Goal: Task Accomplishment & Management: Complete application form

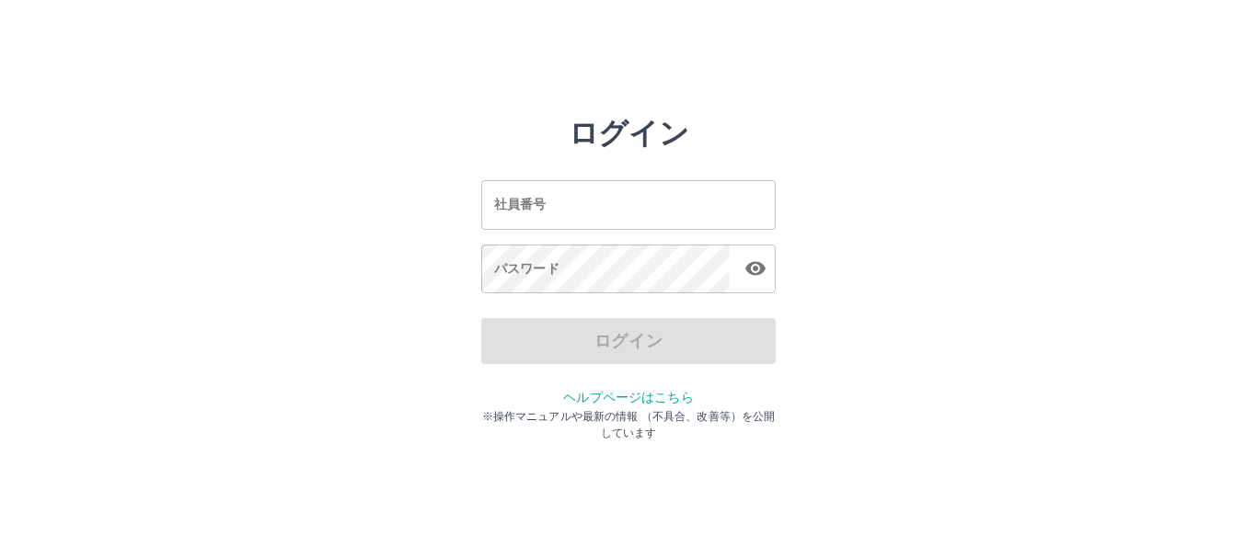
click at [529, 203] on input "社員番号" at bounding box center [628, 204] width 294 height 49
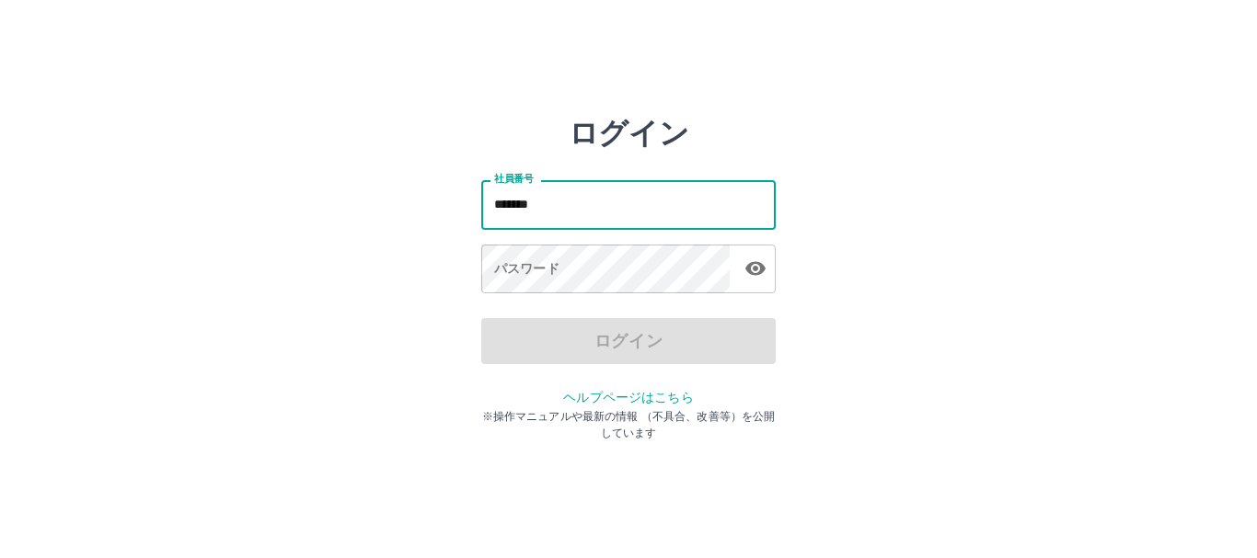
type input "*******"
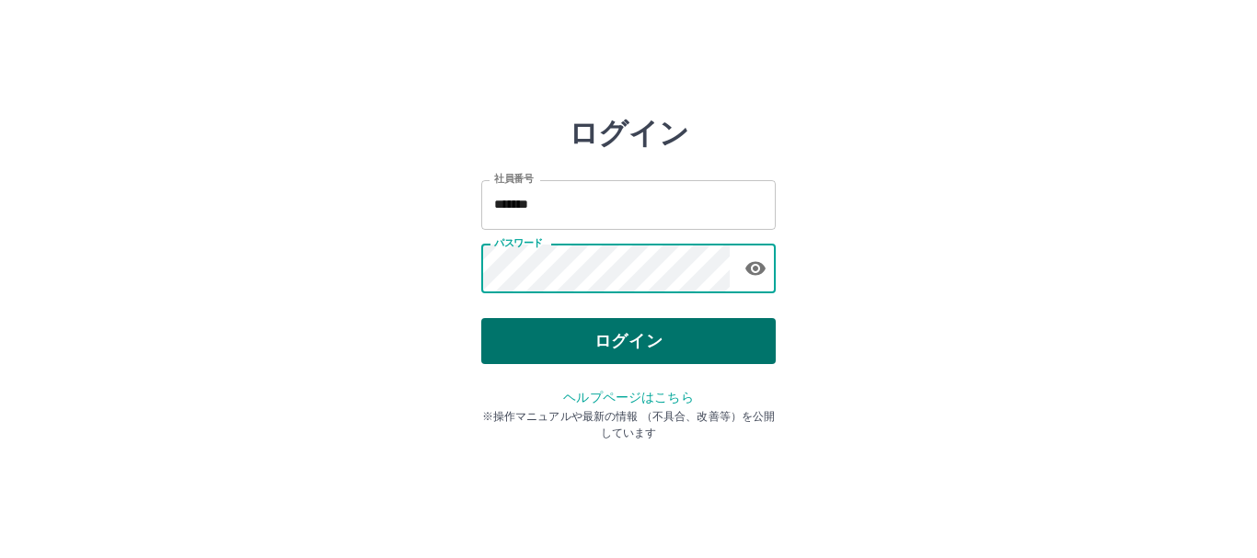
click at [614, 354] on button "ログイン" at bounding box center [628, 341] width 294 height 46
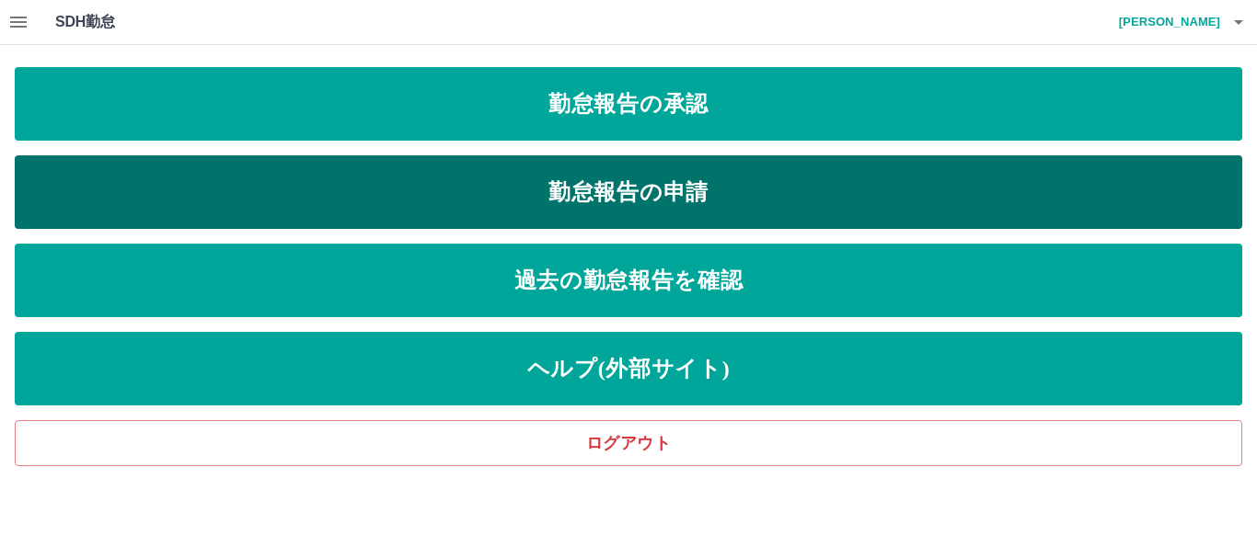
click at [528, 196] on link "勤怠報告の申請" at bounding box center [628, 192] width 1227 height 74
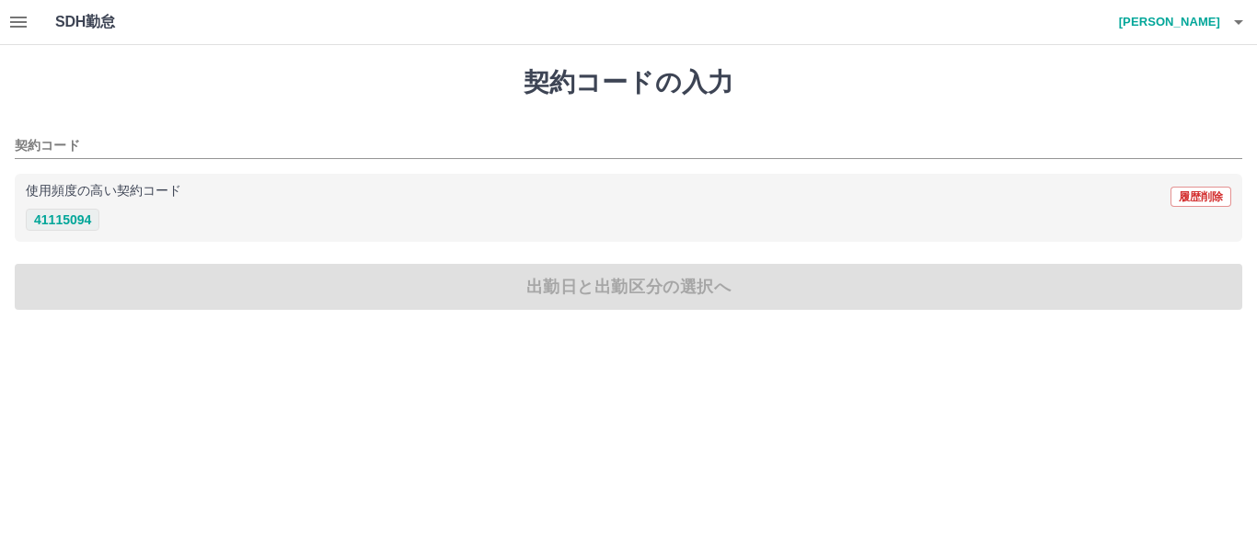
click at [64, 223] on button "41115094" at bounding box center [63, 220] width 74 height 22
type input "********"
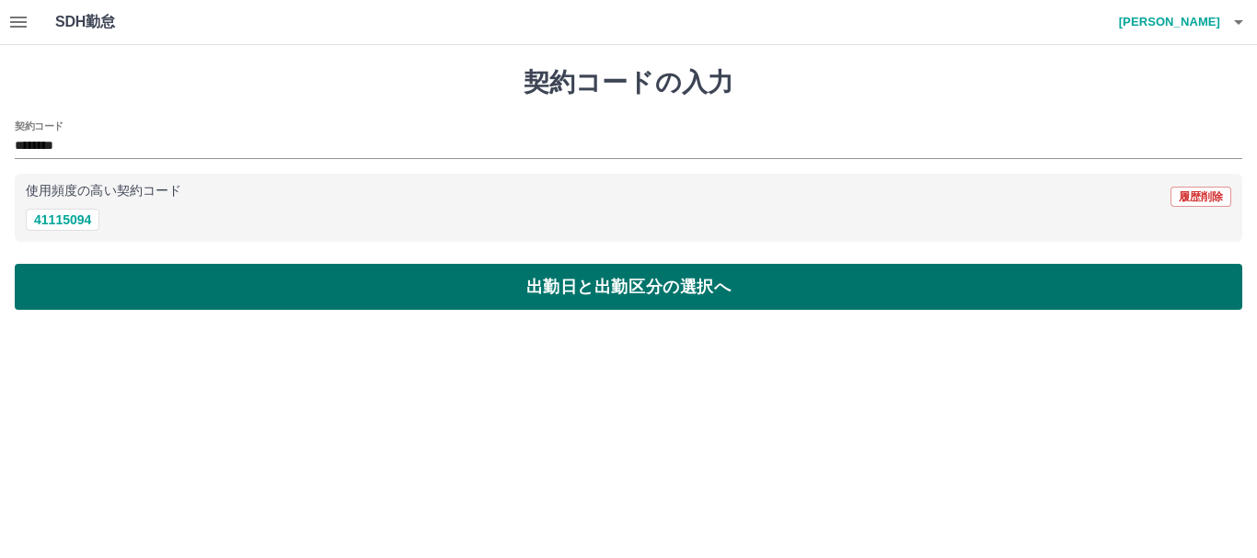
click at [367, 288] on button "出勤日と出勤区分の選択へ" at bounding box center [628, 287] width 1227 height 46
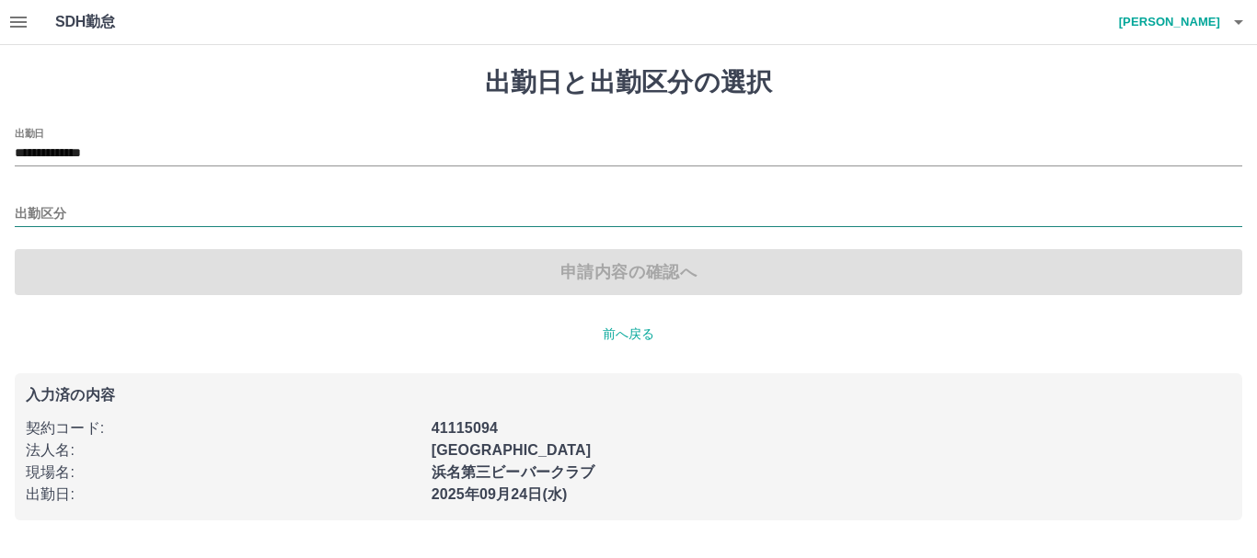
click at [43, 210] on input "出勤区分" at bounding box center [628, 214] width 1227 height 23
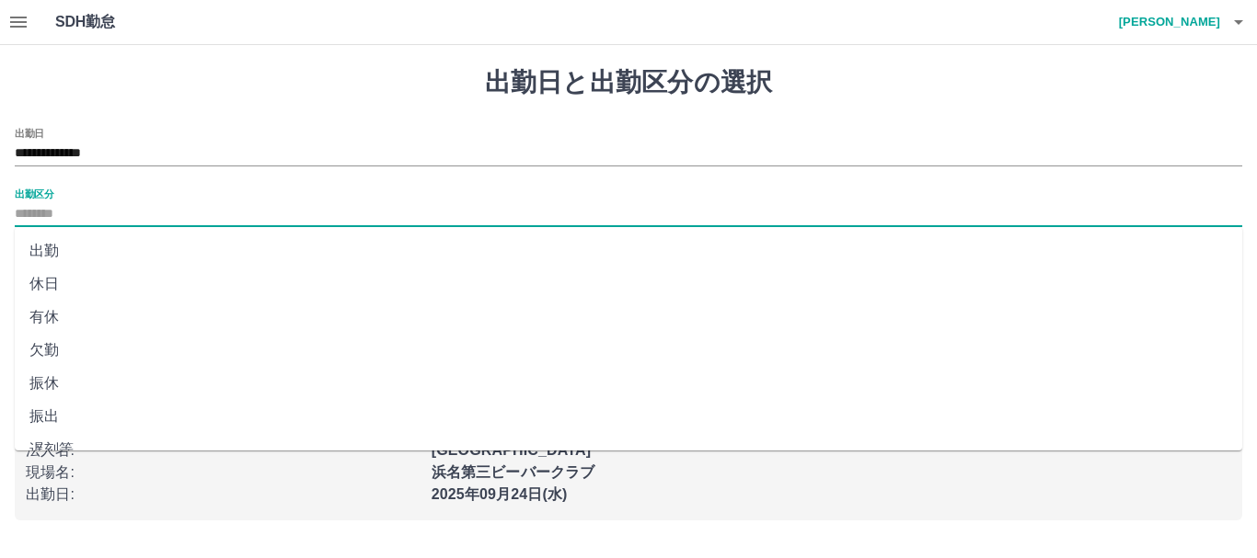
click at [51, 249] on li "出勤" at bounding box center [628, 251] width 1227 height 33
type input "**"
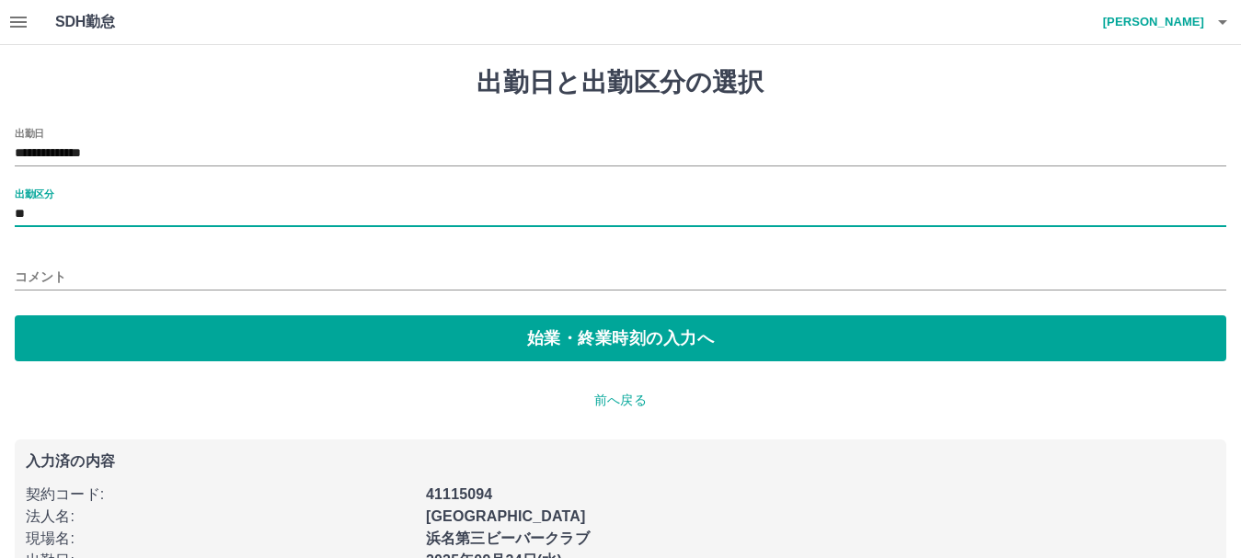
click at [61, 268] on input "コメント" at bounding box center [620, 277] width 1211 height 27
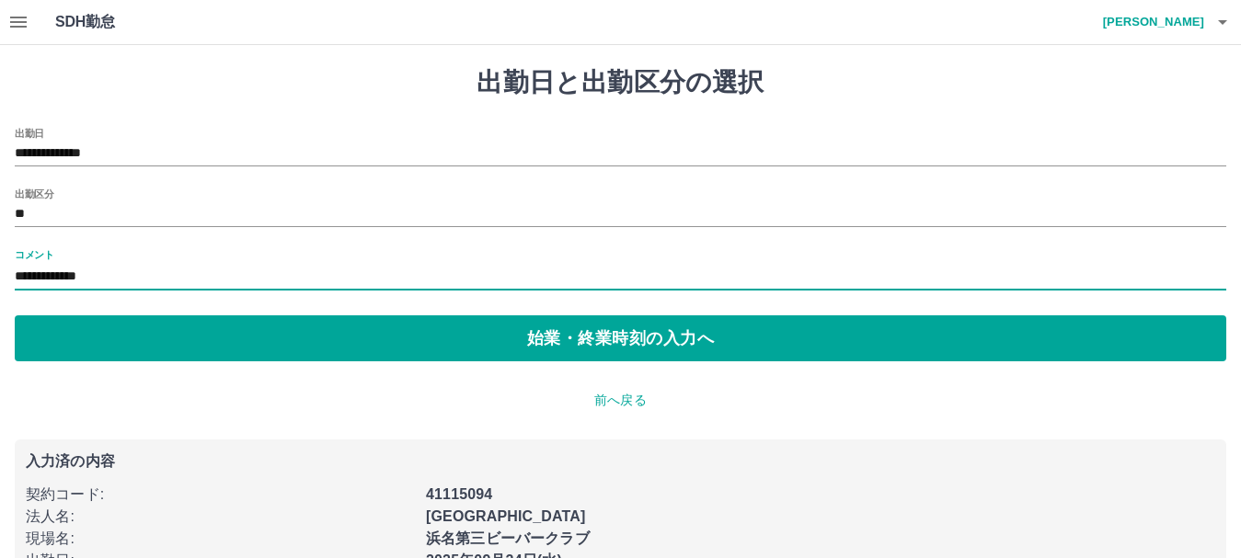
click at [148, 273] on input "**********" at bounding box center [620, 277] width 1211 height 27
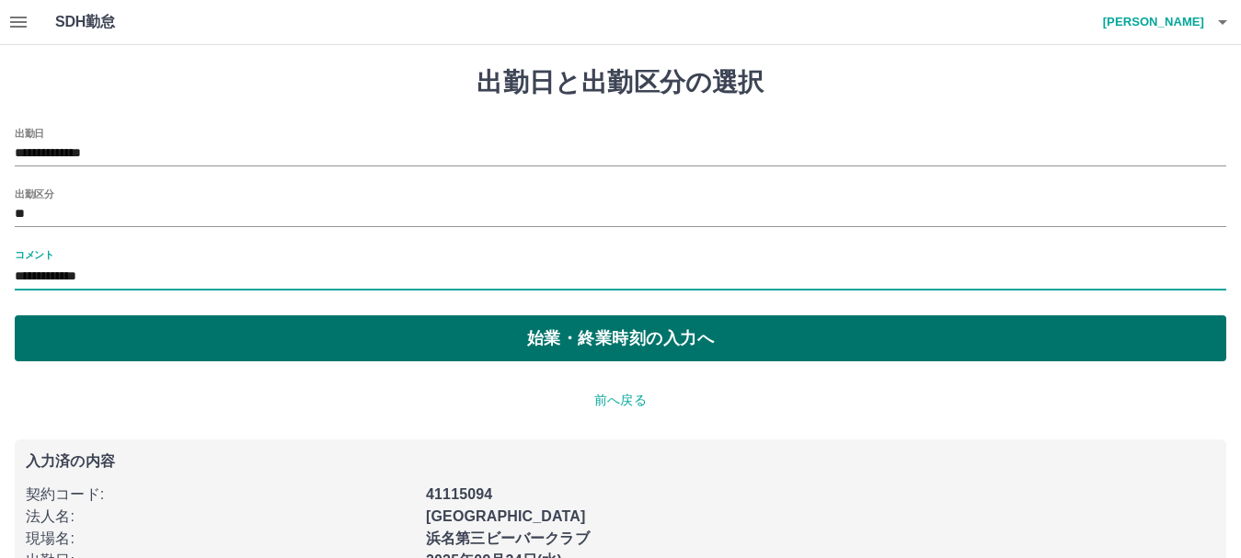
type input "**********"
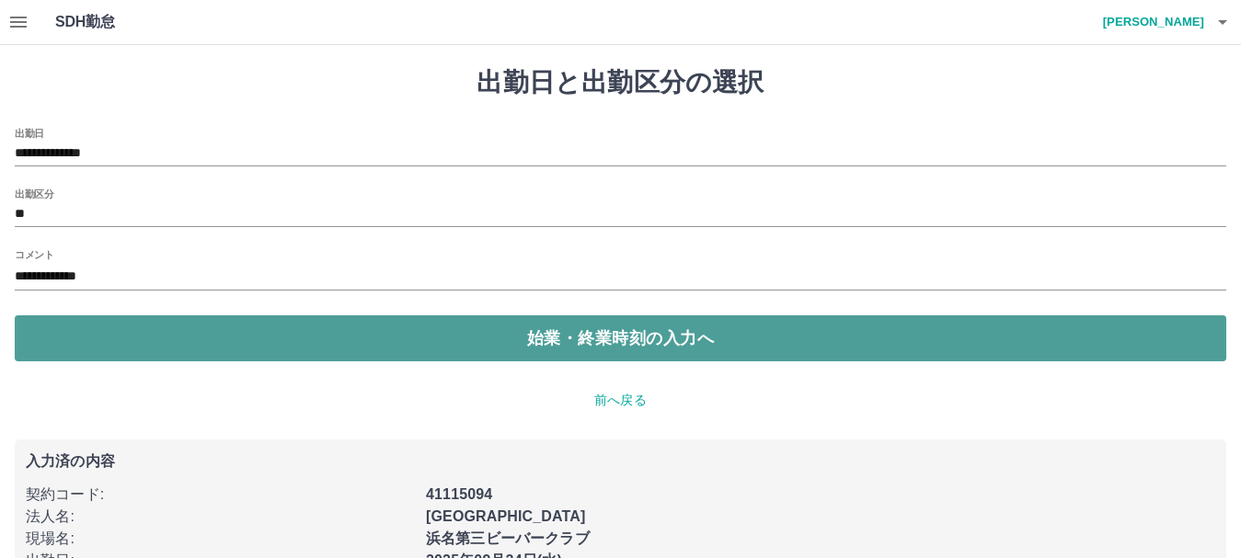
click at [439, 337] on button "始業・終業時刻の入力へ" at bounding box center [620, 339] width 1211 height 46
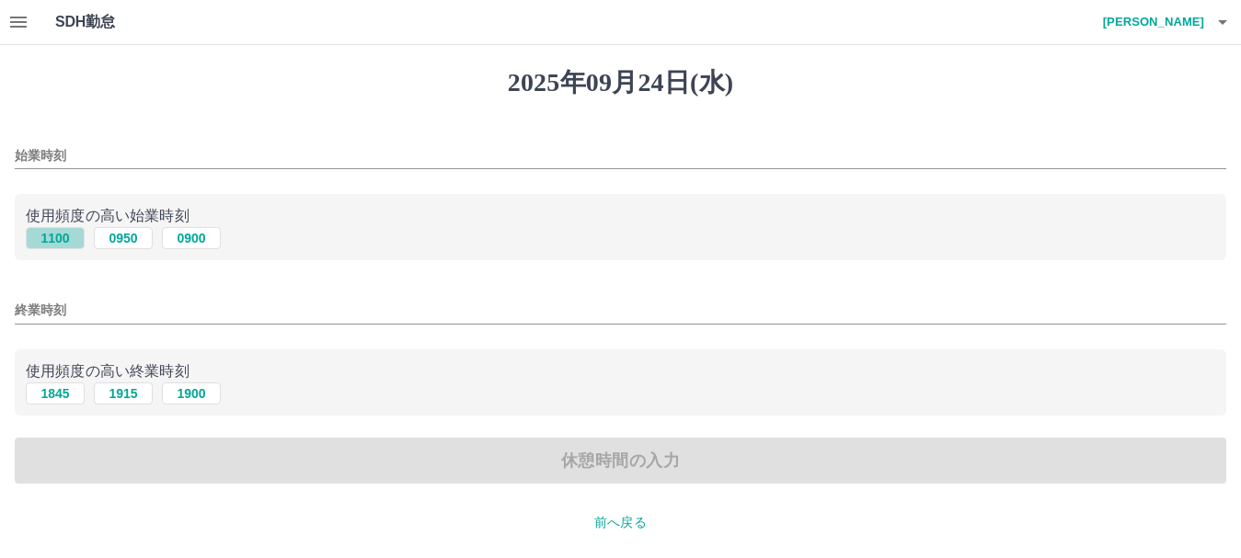
click at [63, 234] on button "1100" at bounding box center [55, 238] width 59 height 22
type input "****"
click at [191, 396] on button "1900" at bounding box center [191, 394] width 59 height 22
type input "****"
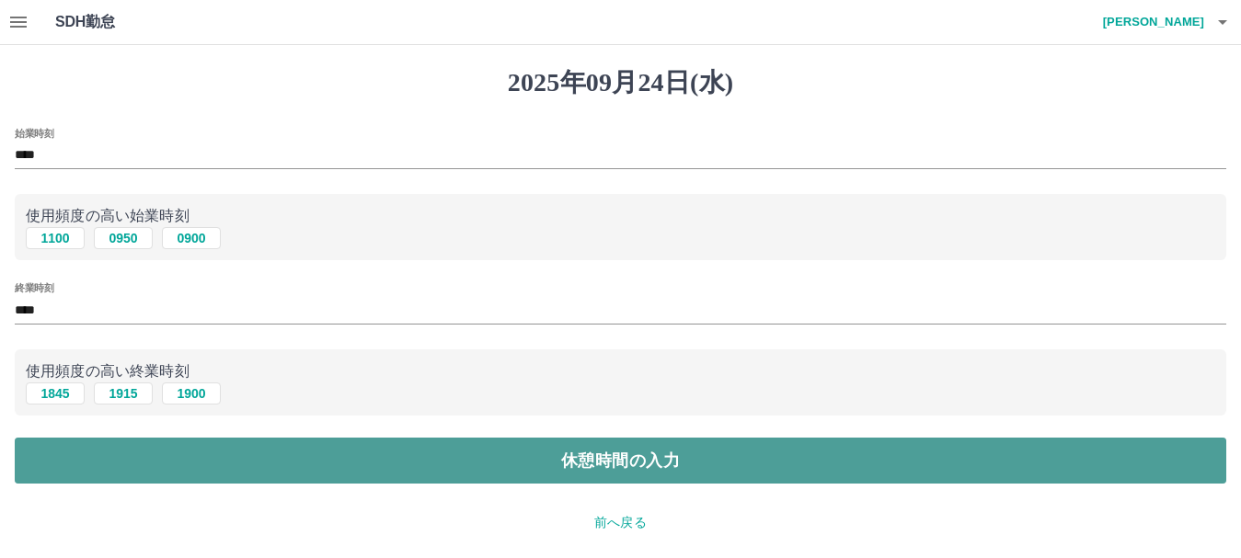
click at [637, 478] on button "休憩時間の入力" at bounding box center [620, 461] width 1211 height 46
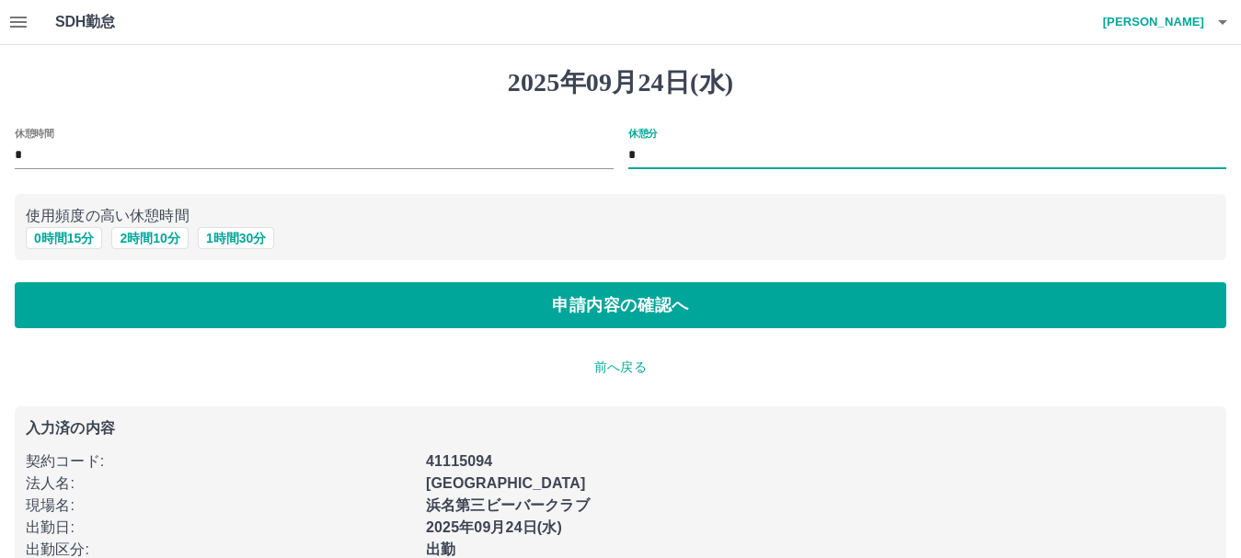
click at [662, 149] on input "*" at bounding box center [927, 156] width 599 height 27
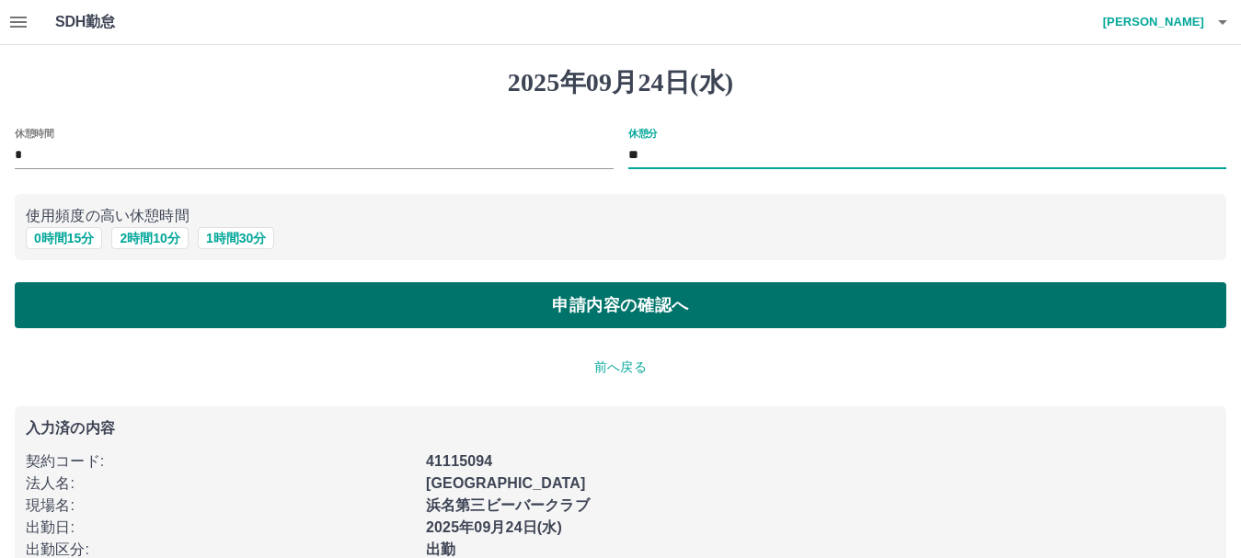
type input "**"
click at [656, 304] on button "申請内容の確認へ" at bounding box center [620, 305] width 1211 height 46
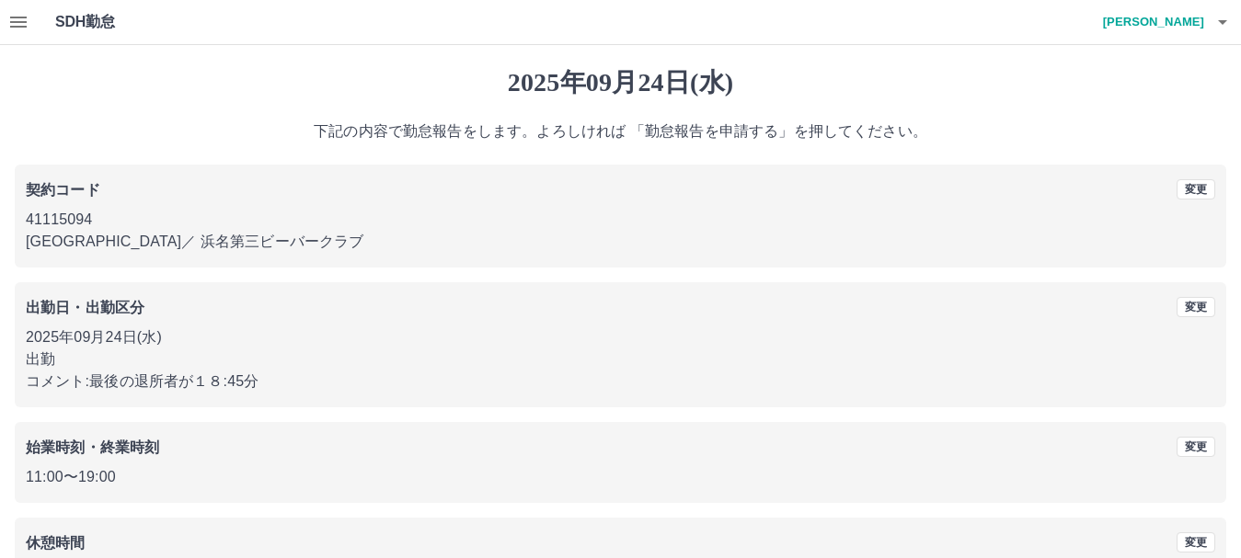
scroll to position [131, 0]
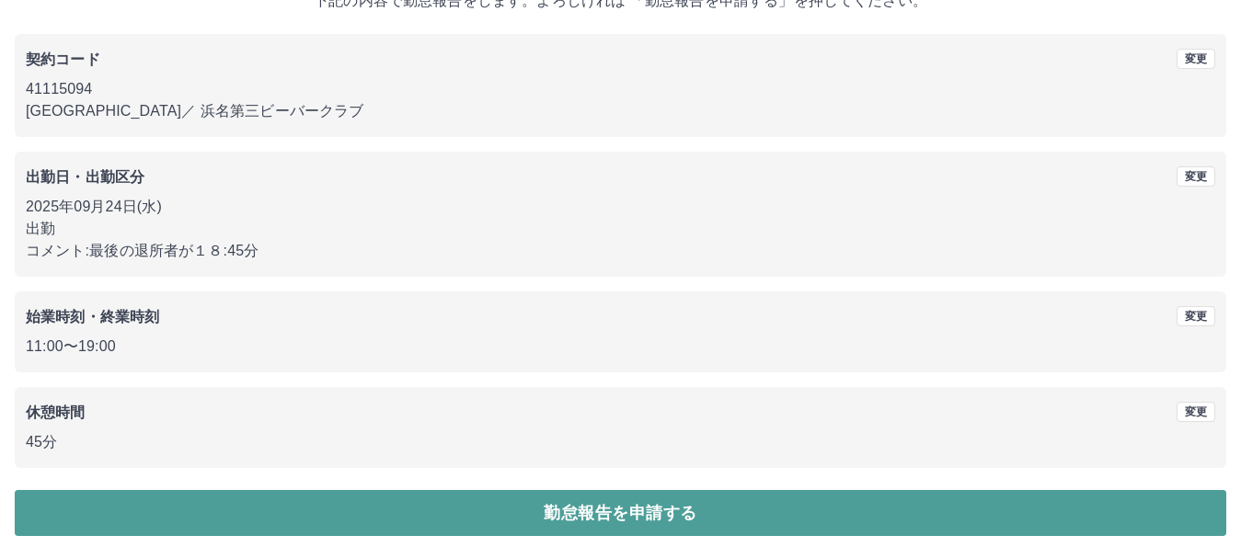
drag, startPoint x: 694, startPoint y: 515, endPoint x: 567, endPoint y: 511, distance: 127.9
click at [567, 511] on button "勤怠報告を申請する" at bounding box center [620, 513] width 1211 height 46
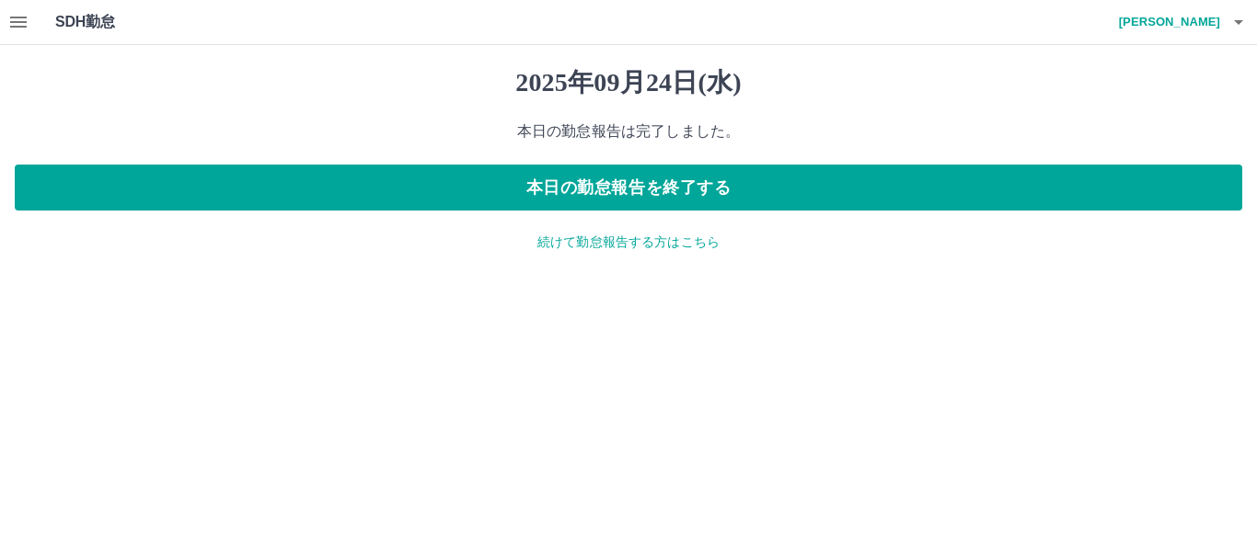
click at [18, 21] on icon "button" at bounding box center [18, 22] width 17 height 11
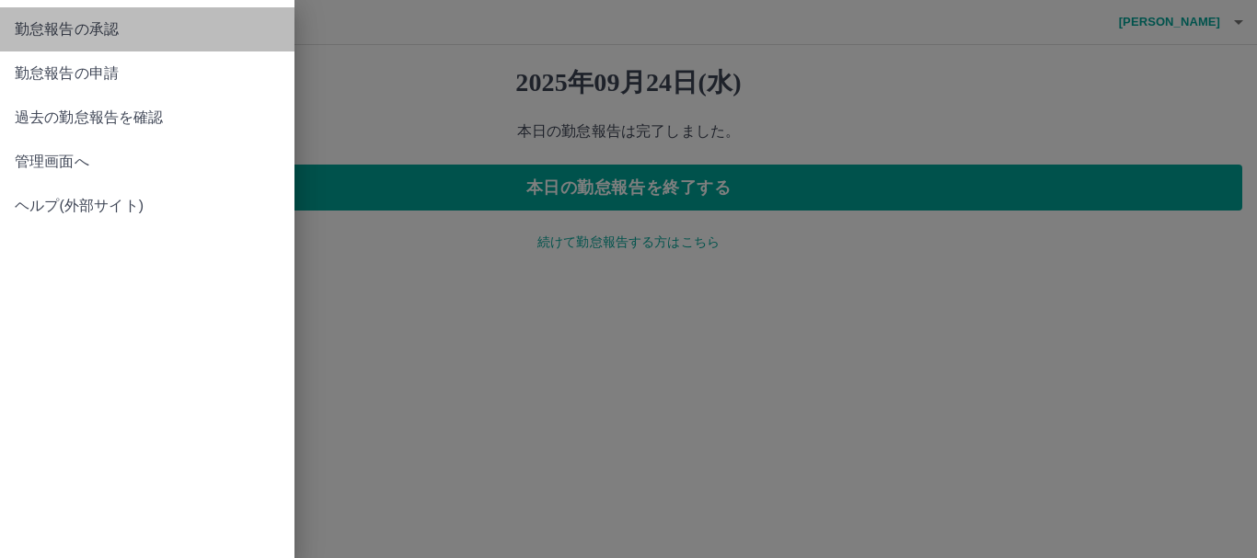
click at [18, 21] on span "勤怠報告の承認" at bounding box center [147, 29] width 265 height 22
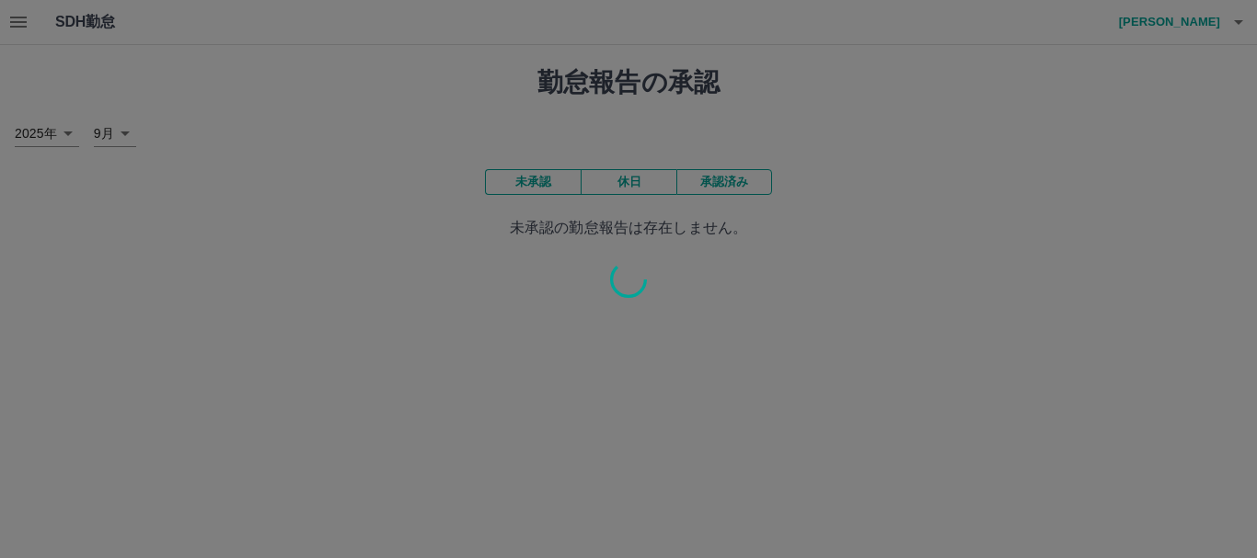
drag, startPoint x: 18, startPoint y: 21, endPoint x: 31, endPoint y: 40, distance: 22.5
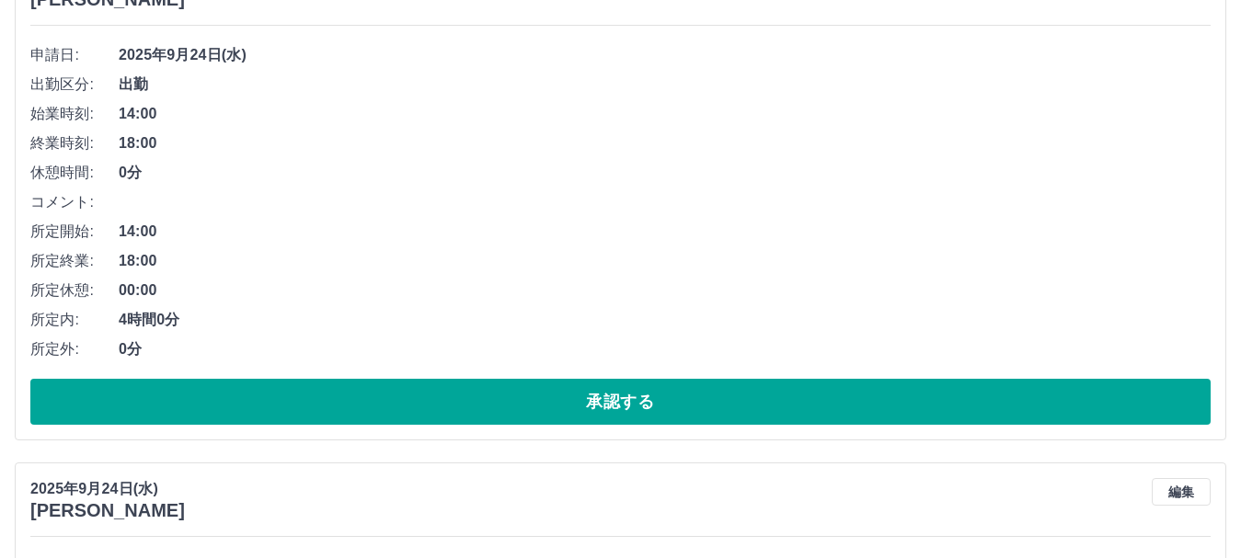
scroll to position [267, 0]
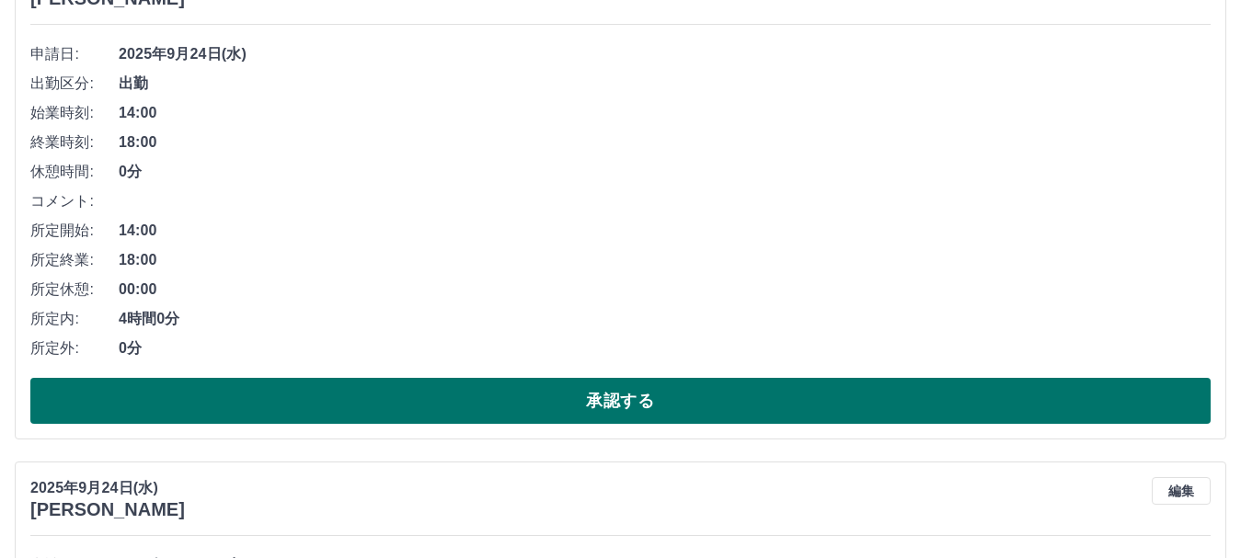
click at [475, 410] on button "承認する" at bounding box center [620, 401] width 1180 height 46
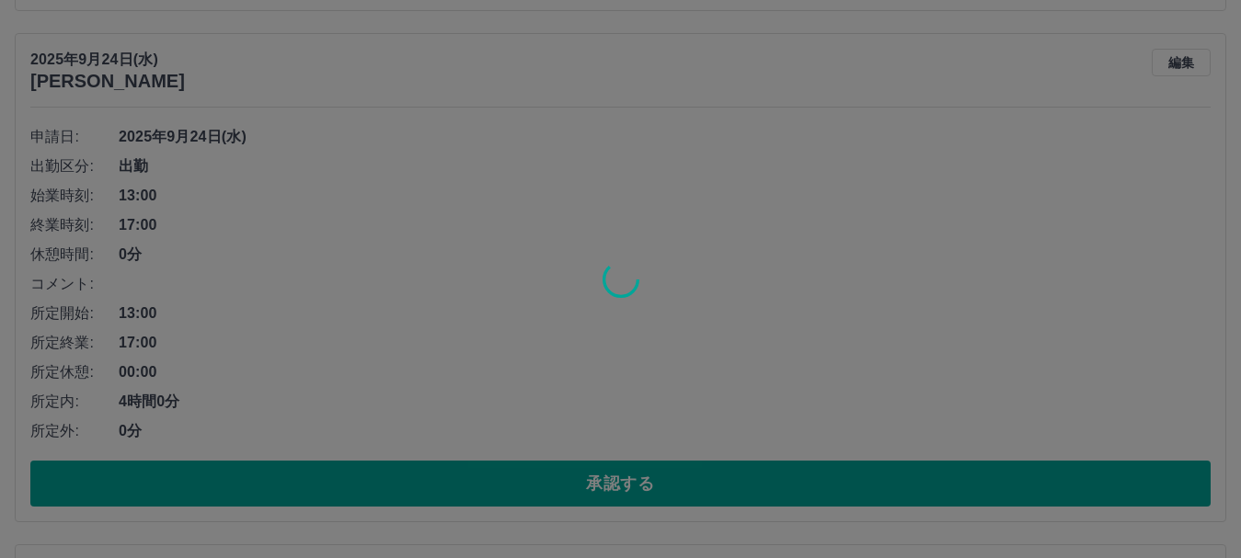
scroll to position [696, 0]
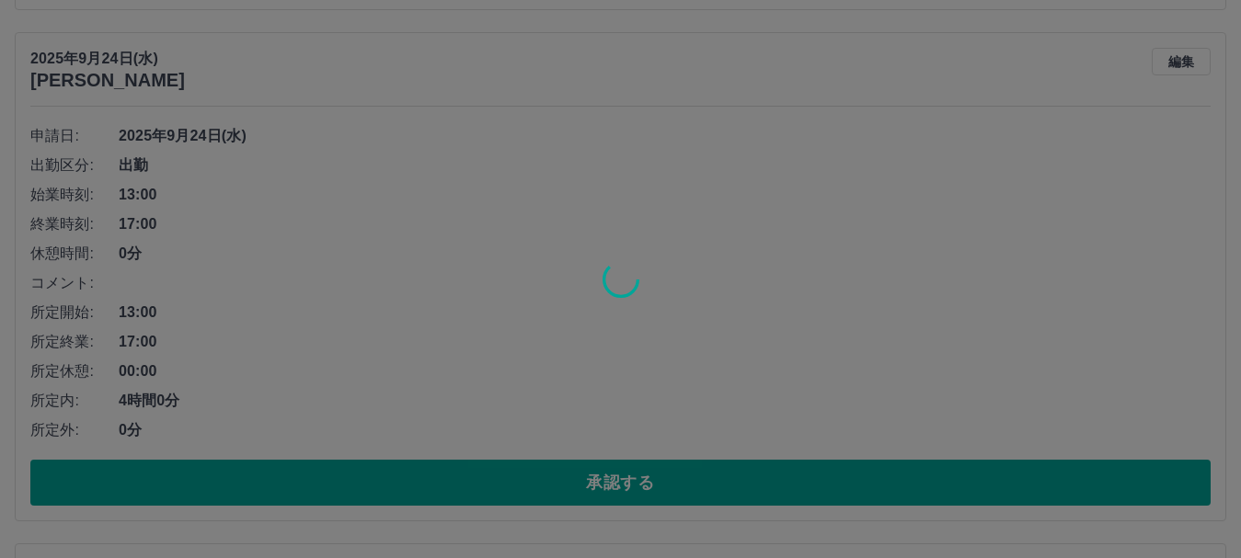
click at [496, 487] on div at bounding box center [620, 279] width 1241 height 558
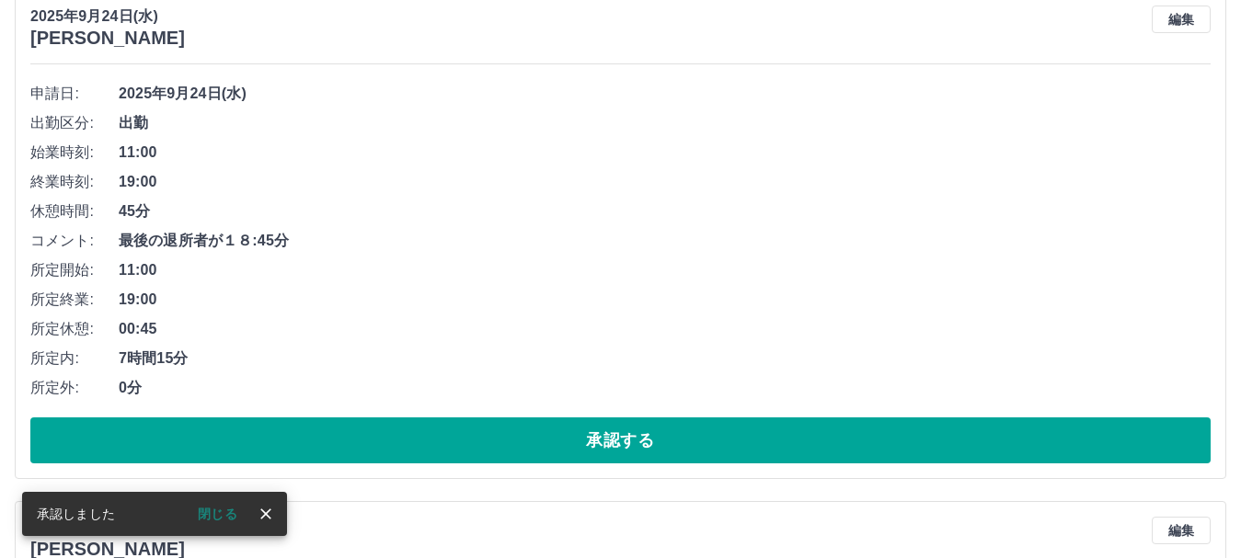
scroll to position [740, 0]
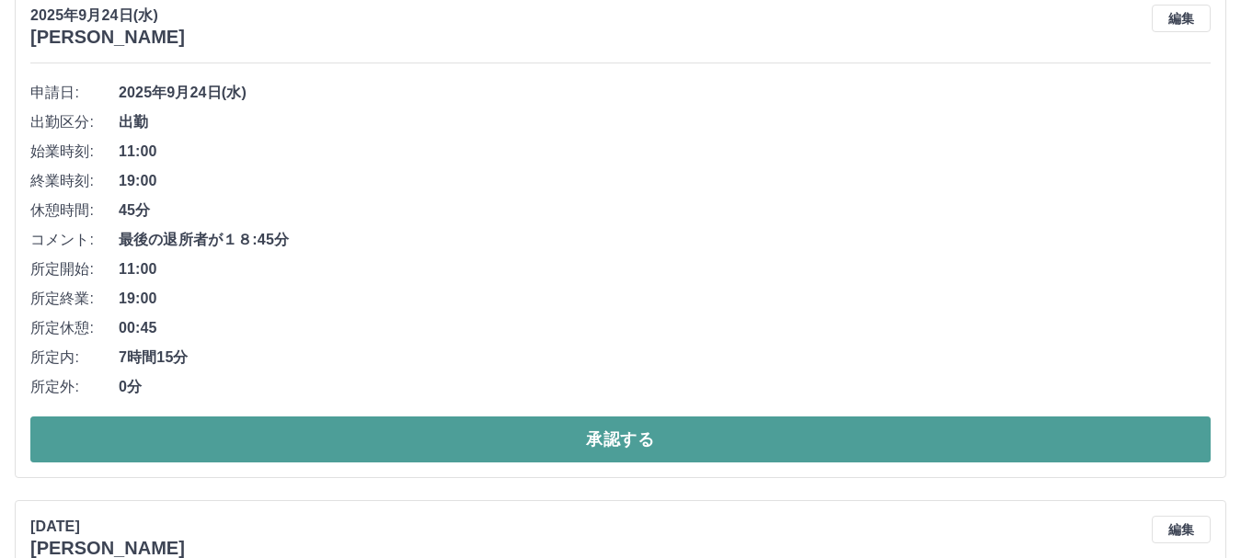
click at [467, 447] on button "承認する" at bounding box center [620, 440] width 1180 height 46
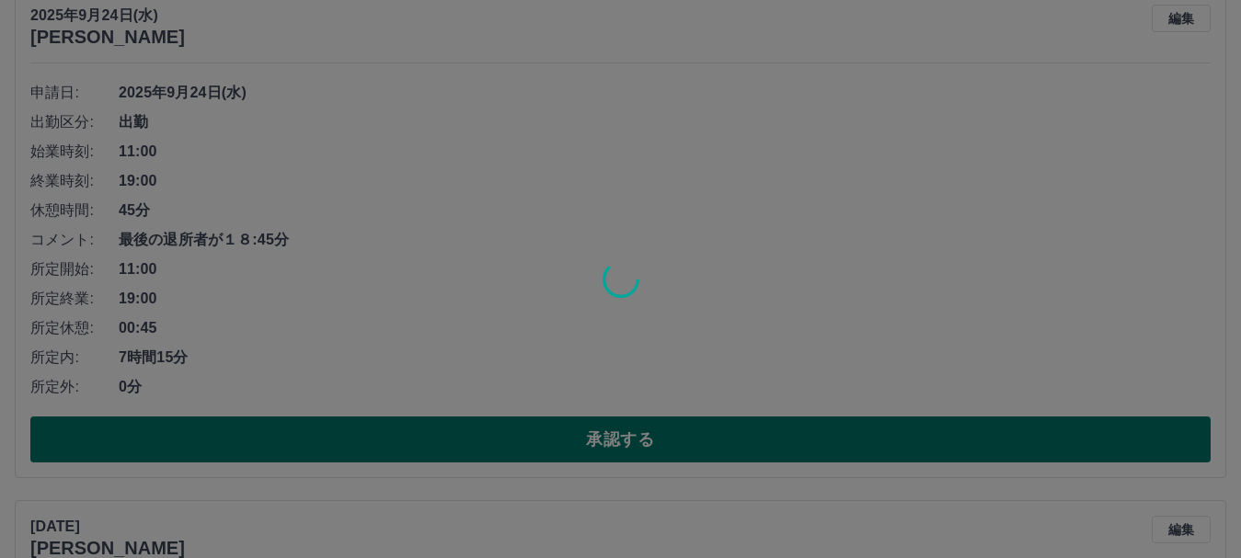
click at [467, 447] on div at bounding box center [620, 279] width 1241 height 558
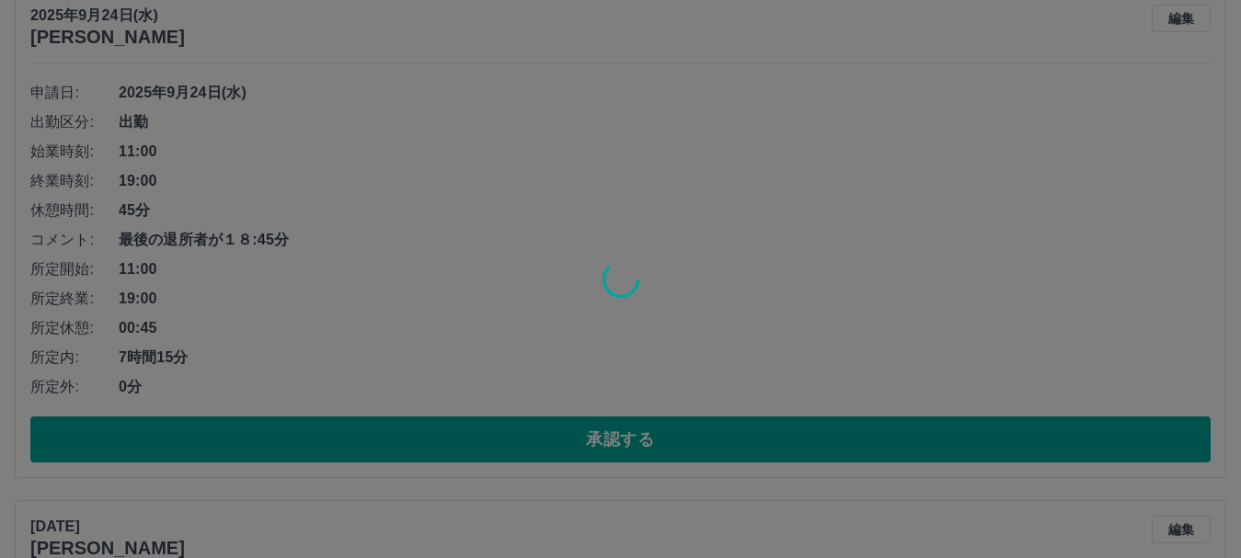
click at [467, 447] on div at bounding box center [620, 279] width 1241 height 558
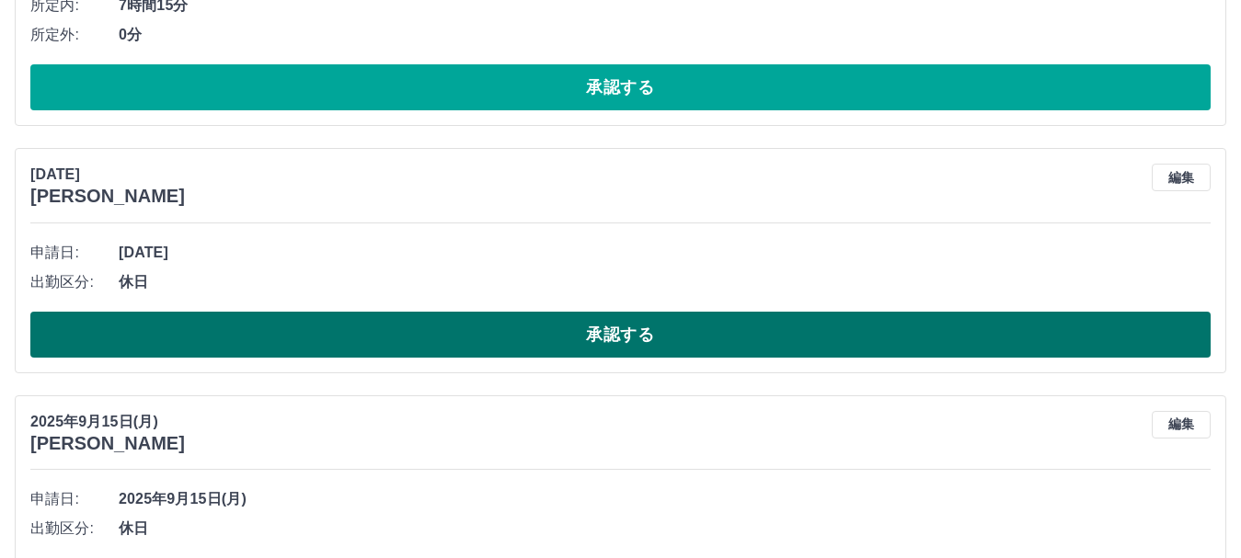
scroll to position [1093, 0]
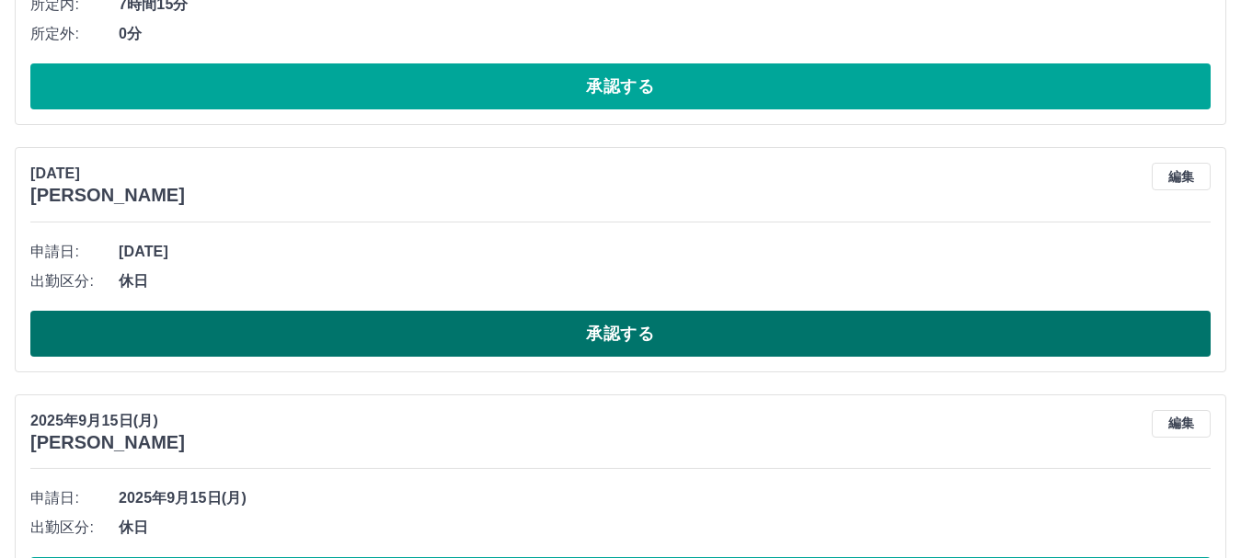
click at [449, 356] on button "承認する" at bounding box center [620, 334] width 1180 height 46
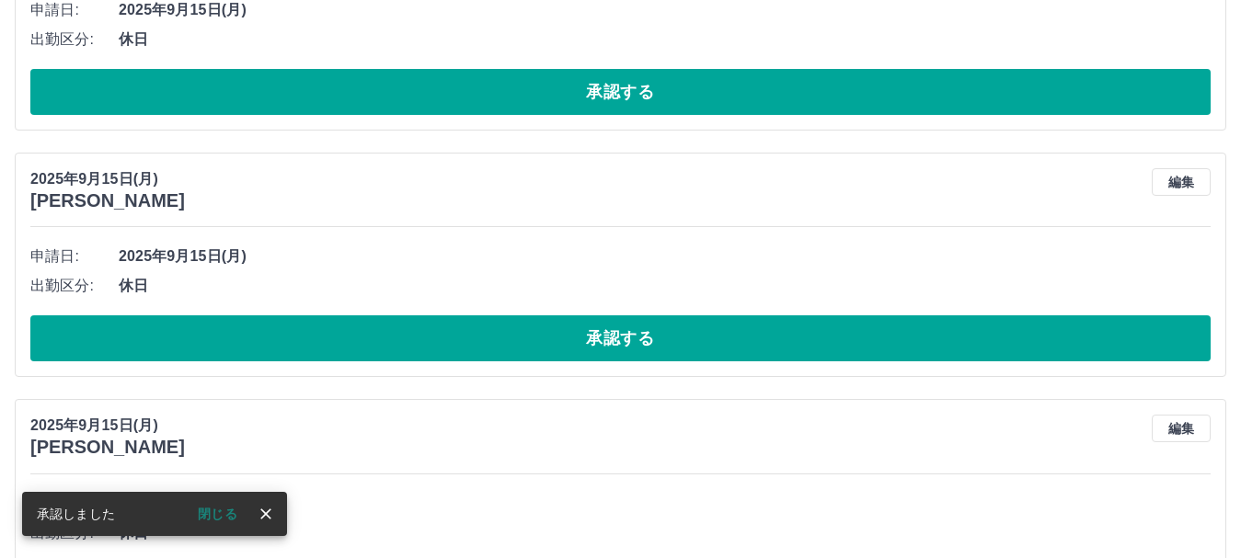
scroll to position [804, 0]
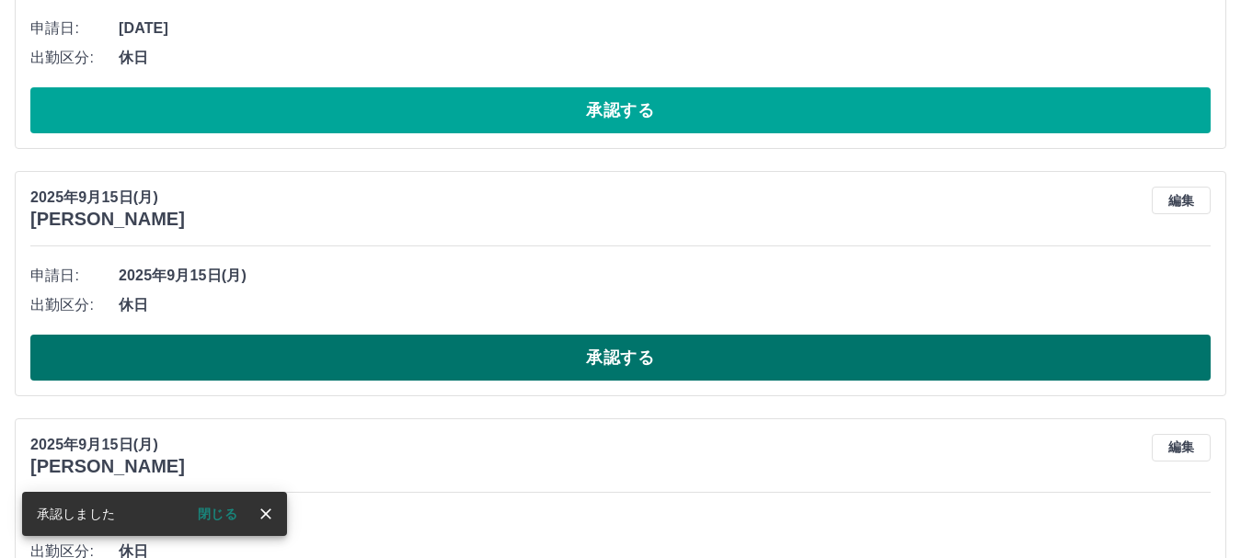
click at [448, 363] on button "承認する" at bounding box center [620, 358] width 1180 height 46
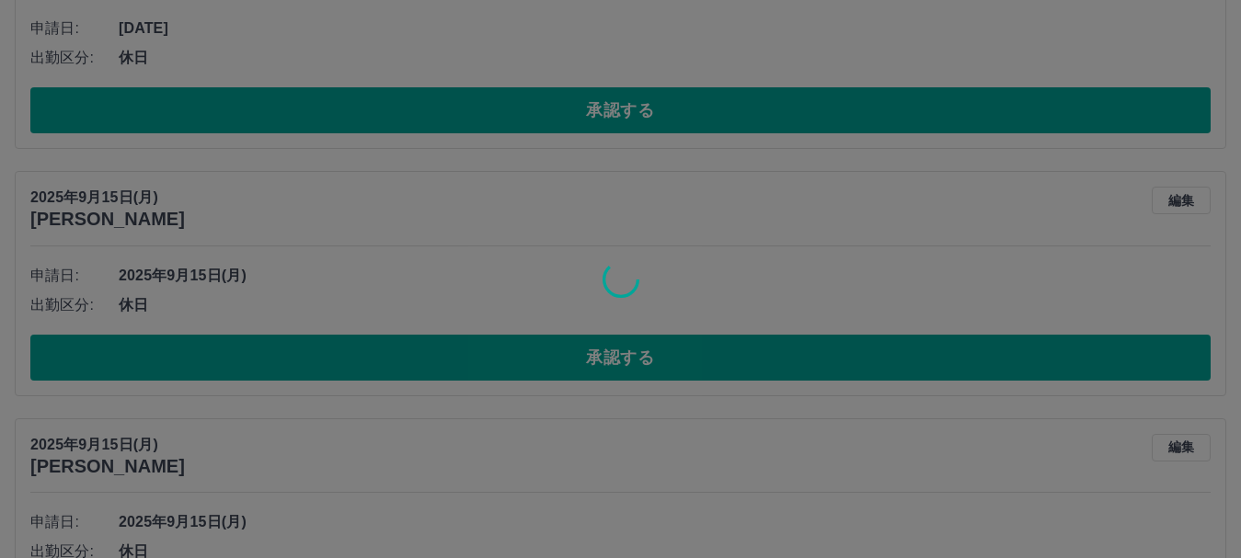
click at [440, 185] on div at bounding box center [620, 279] width 1241 height 558
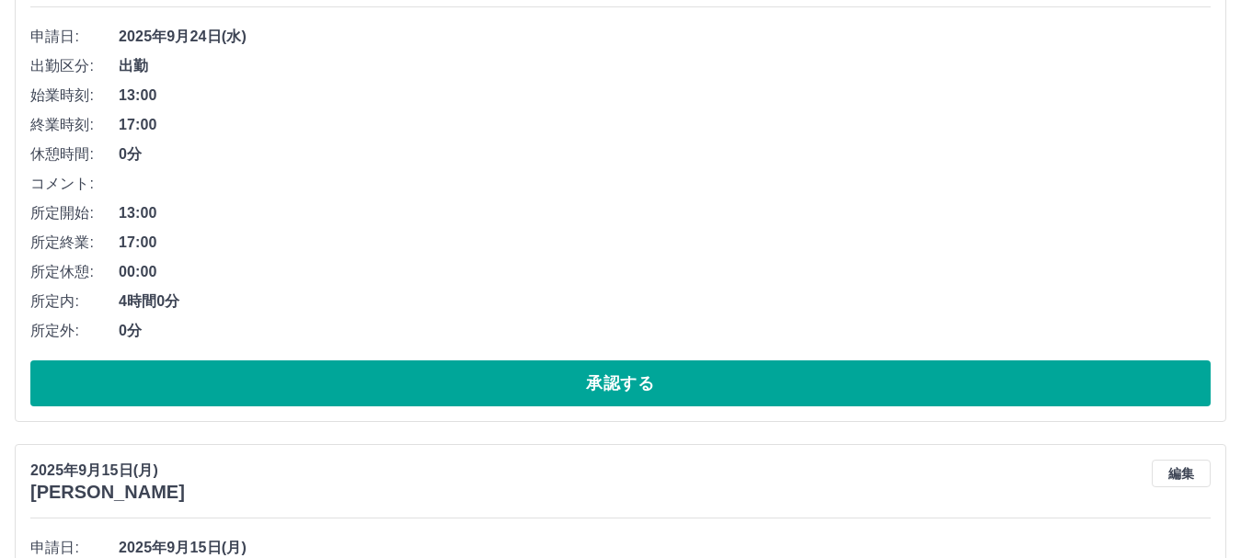
scroll to position [285, 0]
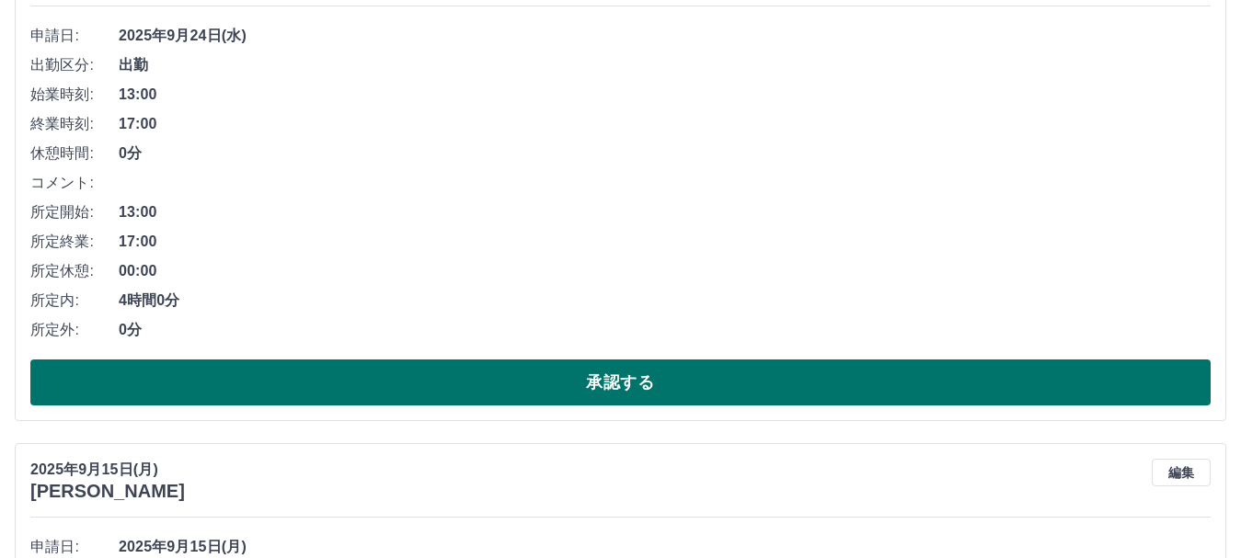
click at [404, 377] on button "承認する" at bounding box center [620, 383] width 1180 height 46
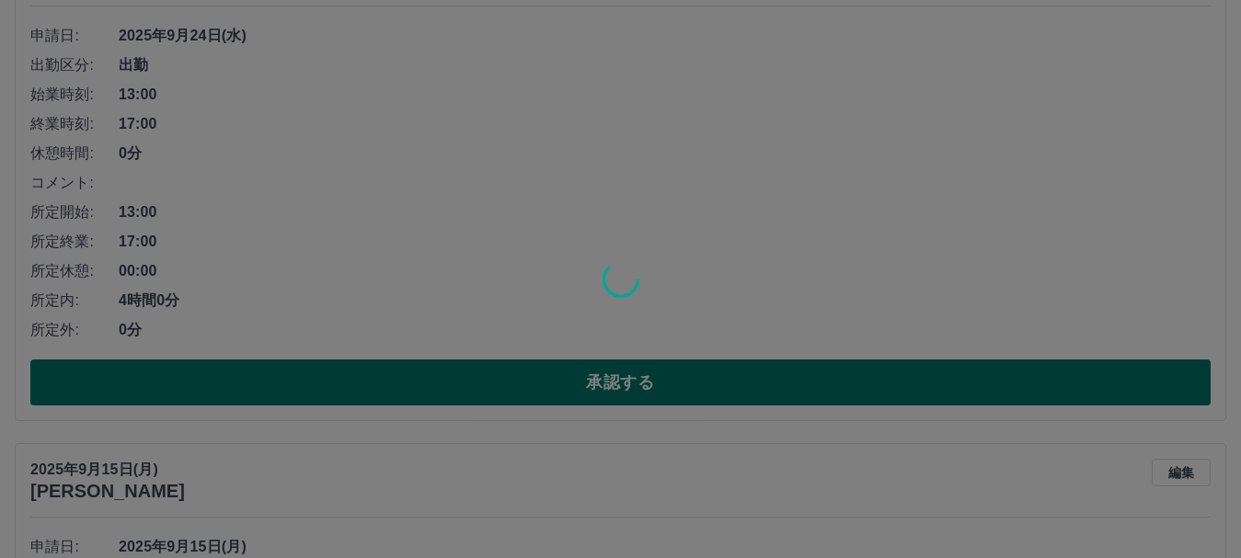
click at [404, 377] on div at bounding box center [620, 279] width 1241 height 558
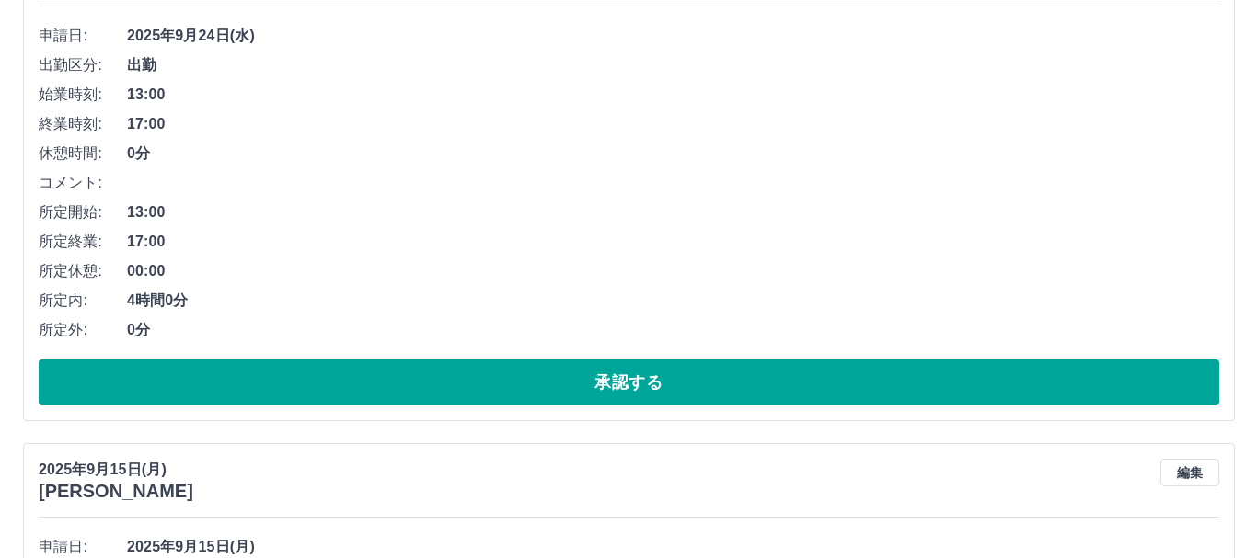
scroll to position [0, 0]
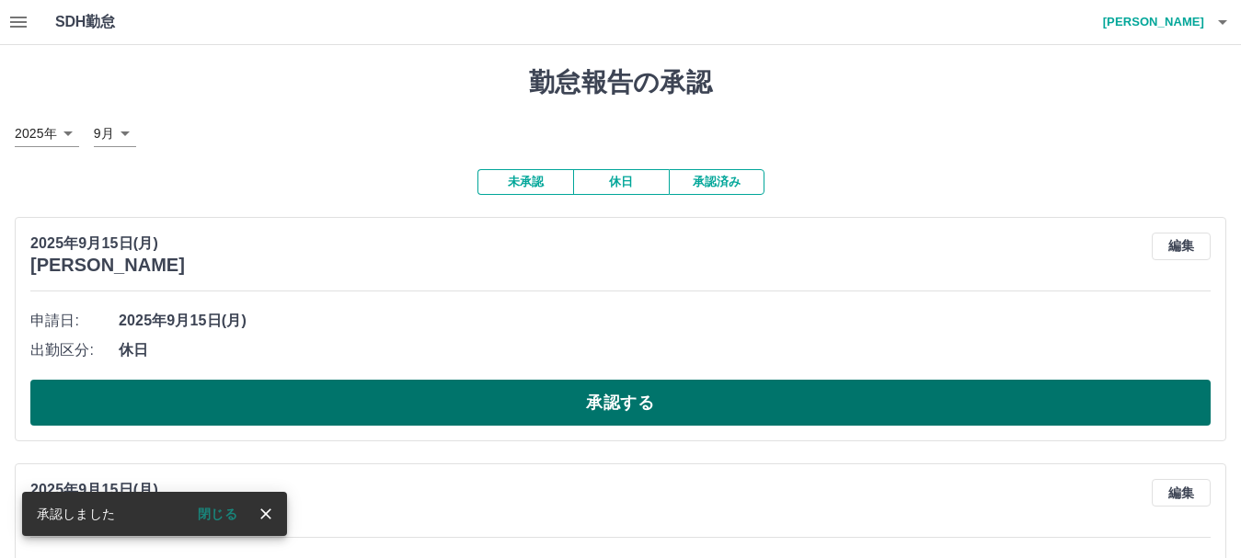
click at [404, 401] on button "承認する" at bounding box center [620, 403] width 1180 height 46
click at [405, 404] on button "承認する" at bounding box center [620, 403] width 1180 height 46
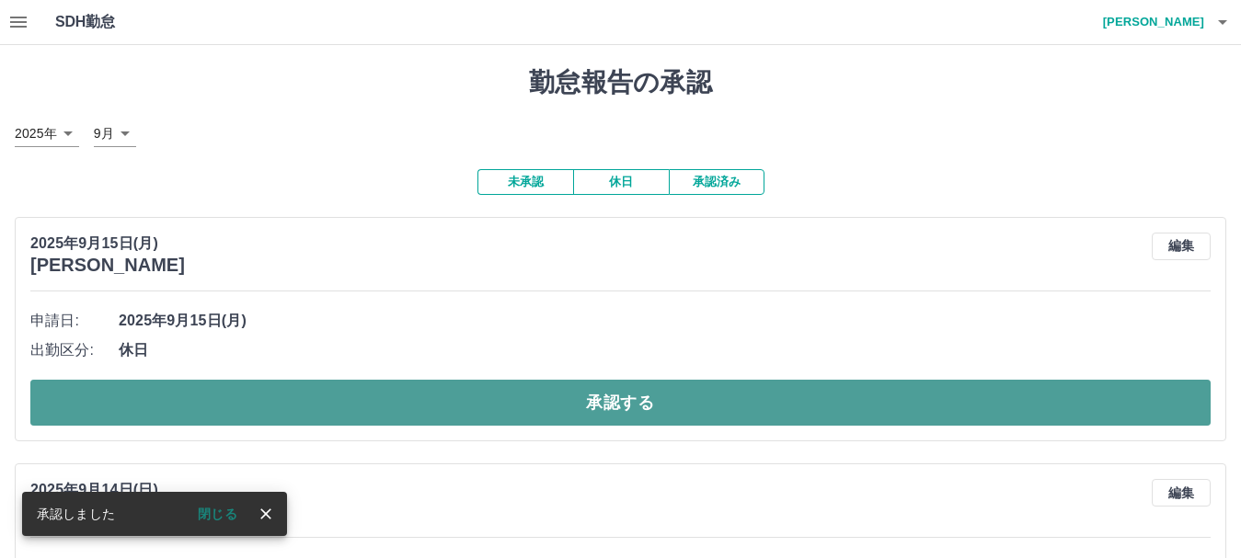
click at [403, 397] on button "承認する" at bounding box center [620, 403] width 1180 height 46
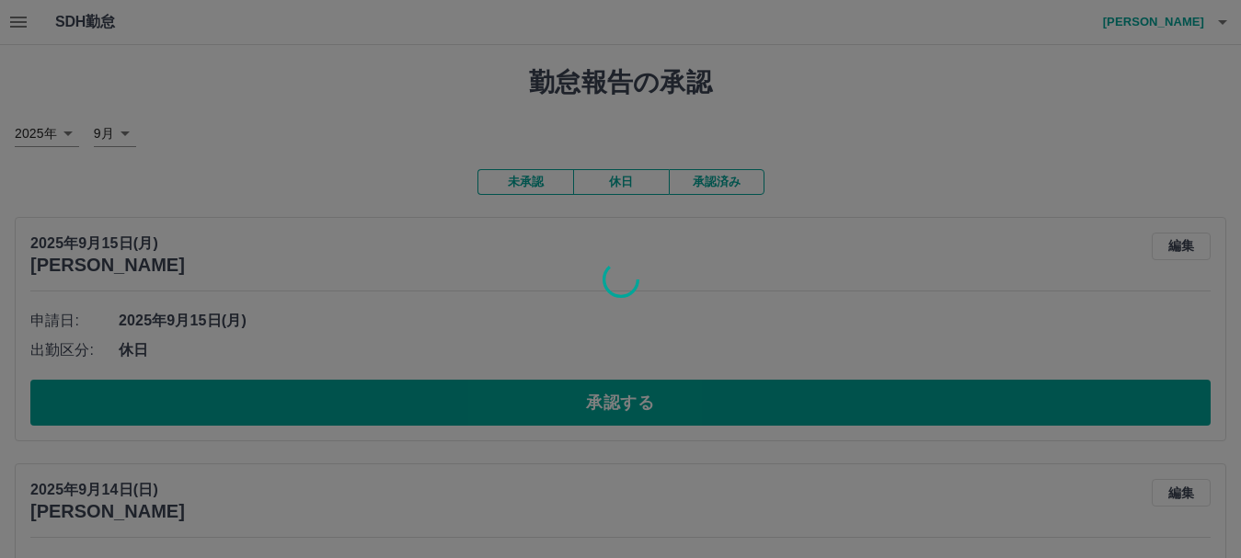
click at [396, 408] on div at bounding box center [620, 279] width 1241 height 558
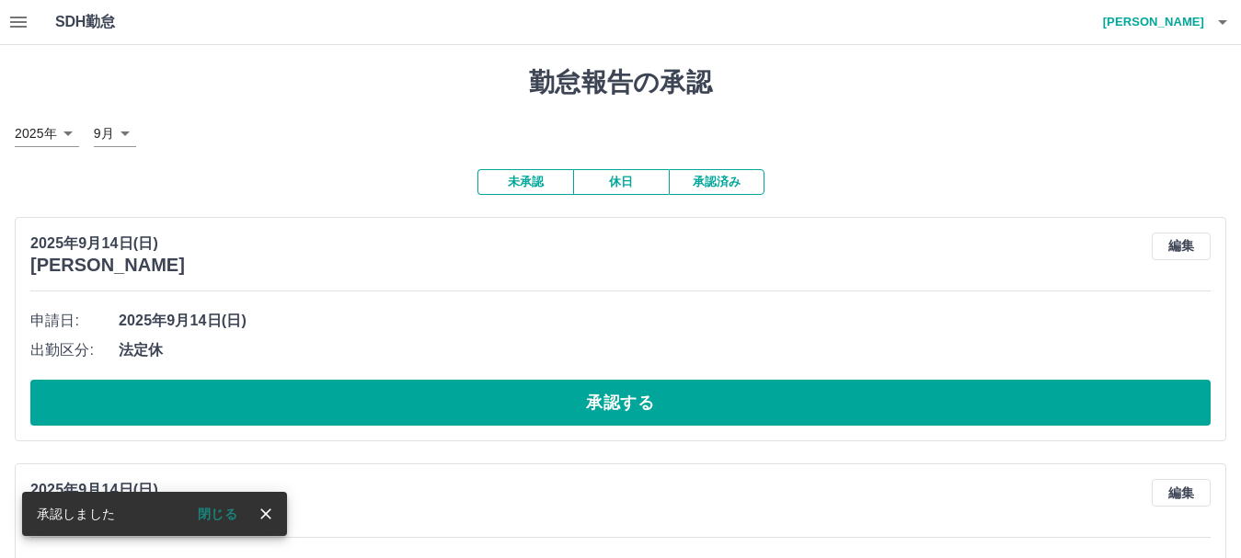
click at [396, 408] on button "承認する" at bounding box center [620, 403] width 1180 height 46
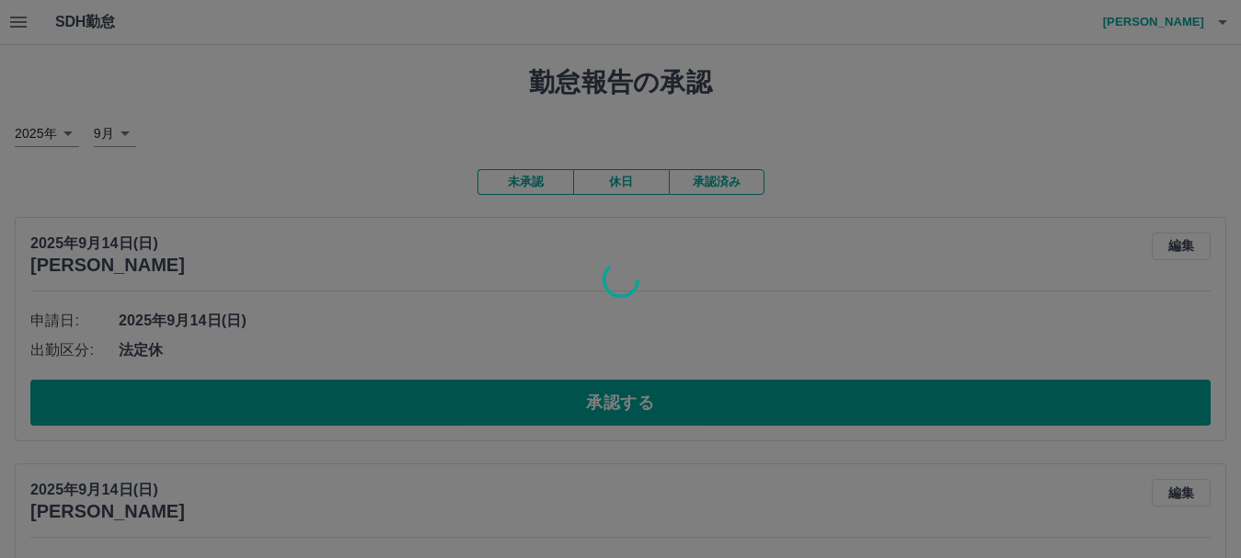
click at [396, 408] on div at bounding box center [620, 279] width 1241 height 558
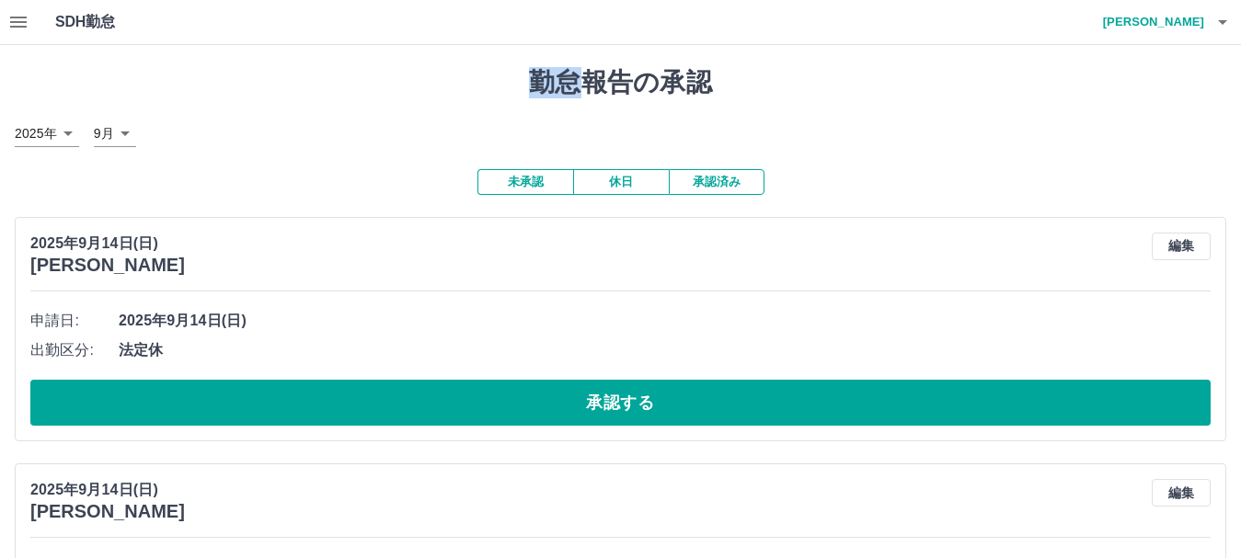
click at [396, 408] on button "承認する" at bounding box center [620, 403] width 1180 height 46
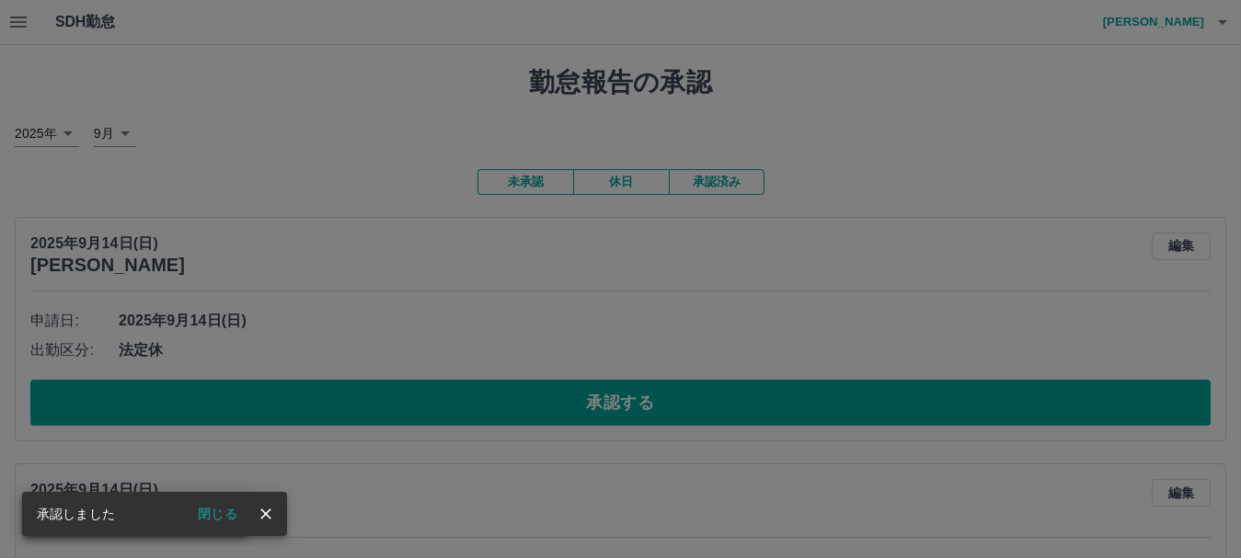
click at [396, 408] on div "承認権限がありません" at bounding box center [620, 279] width 1241 height 558
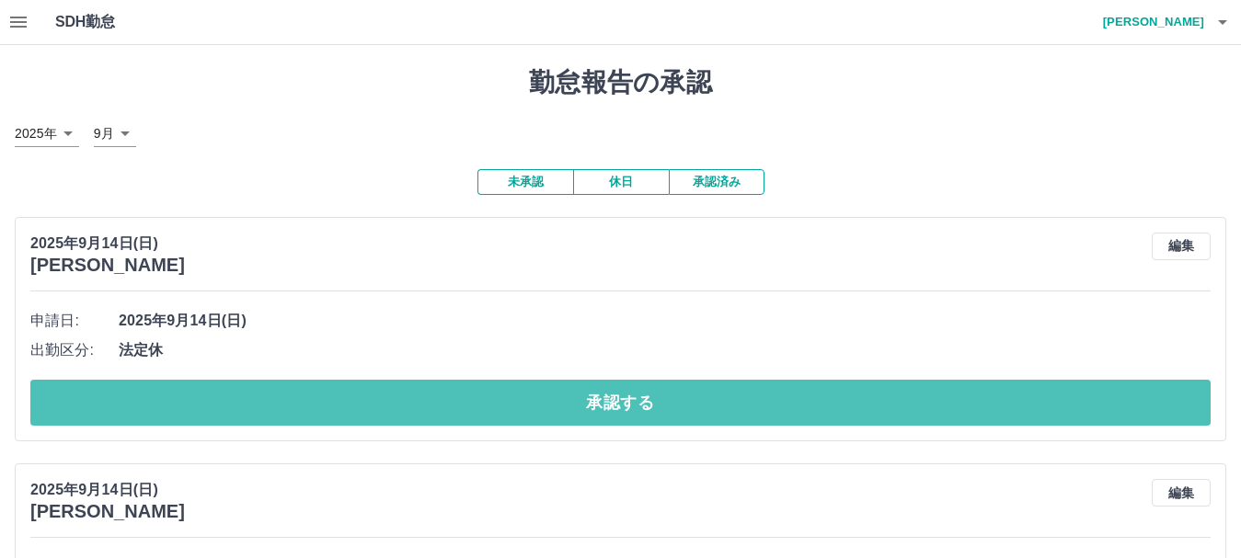
click at [396, 408] on button "承認する" at bounding box center [620, 403] width 1180 height 46
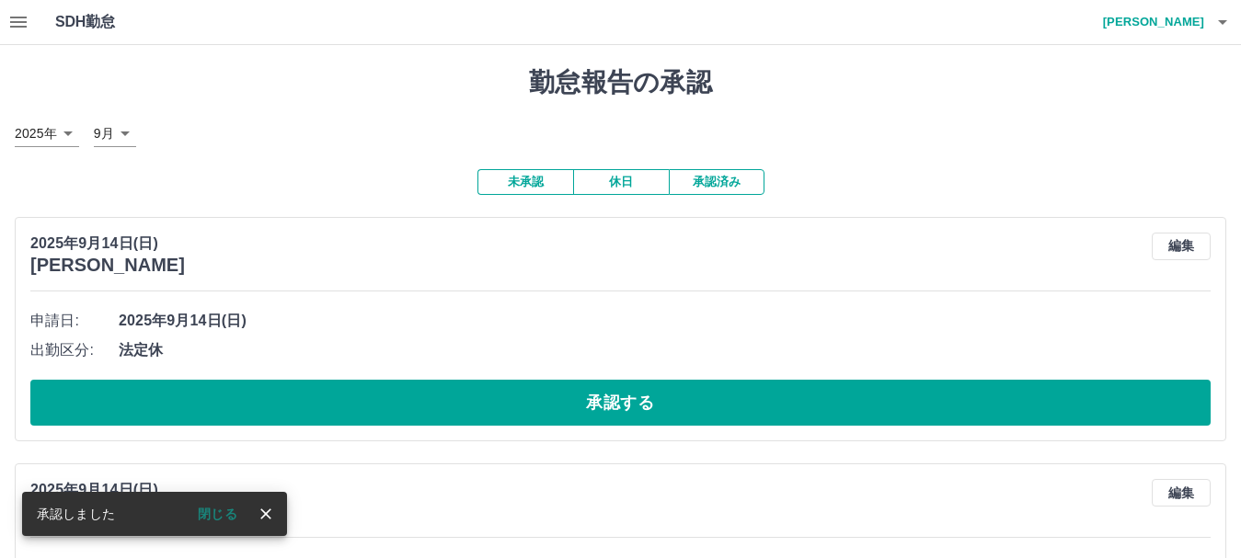
click at [396, 408] on button "承認する" at bounding box center [620, 403] width 1180 height 46
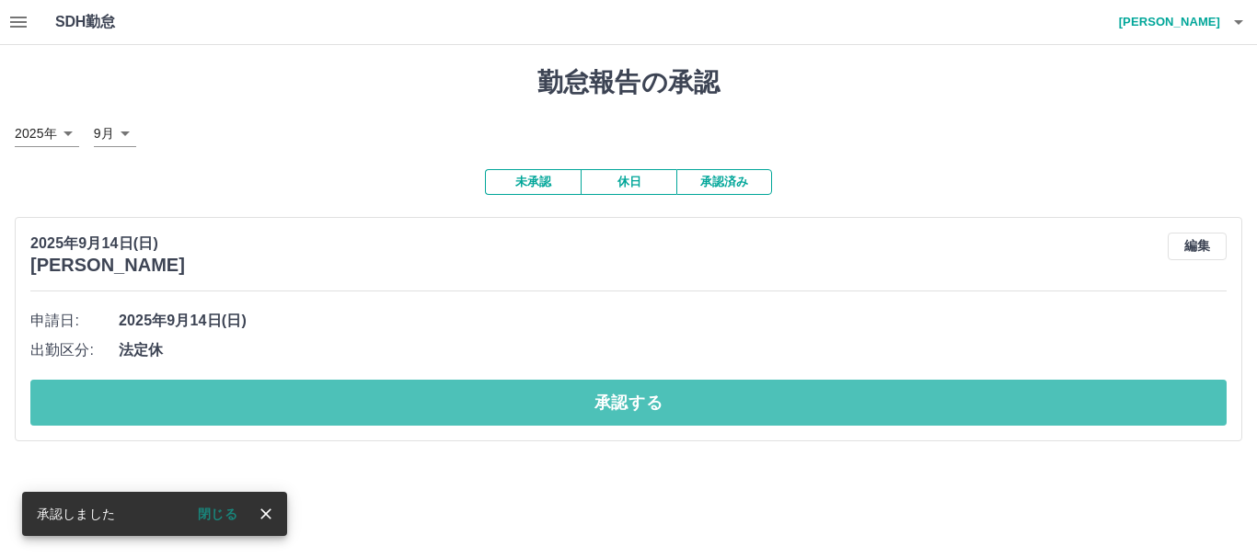
click at [396, 408] on button "承認する" at bounding box center [628, 403] width 1196 height 46
